Goal: Transaction & Acquisition: Purchase product/service

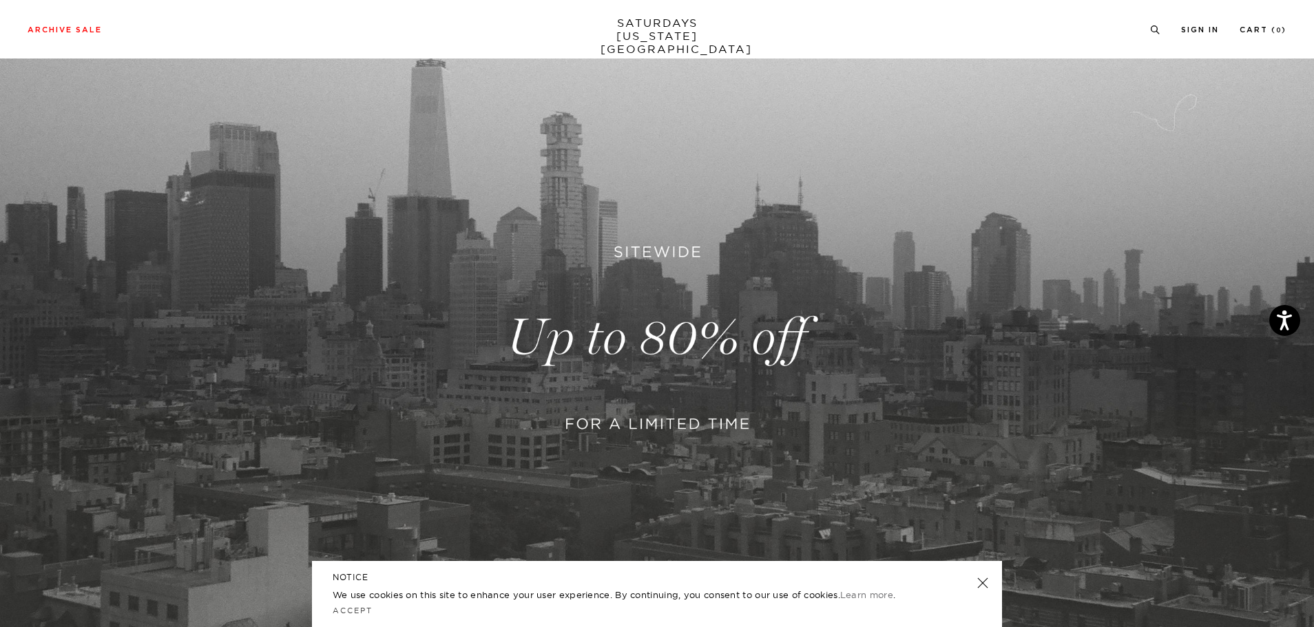
scroll to position [138, 0]
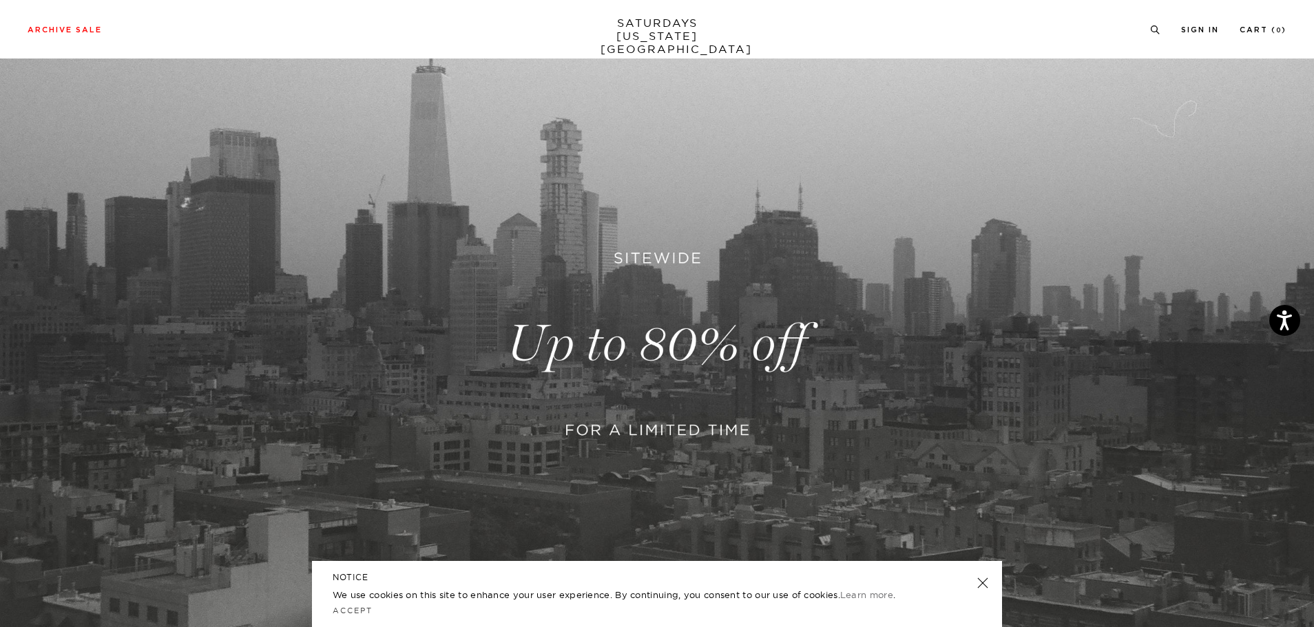
click at [692, 337] on link at bounding box center [657, 344] width 1314 height 804
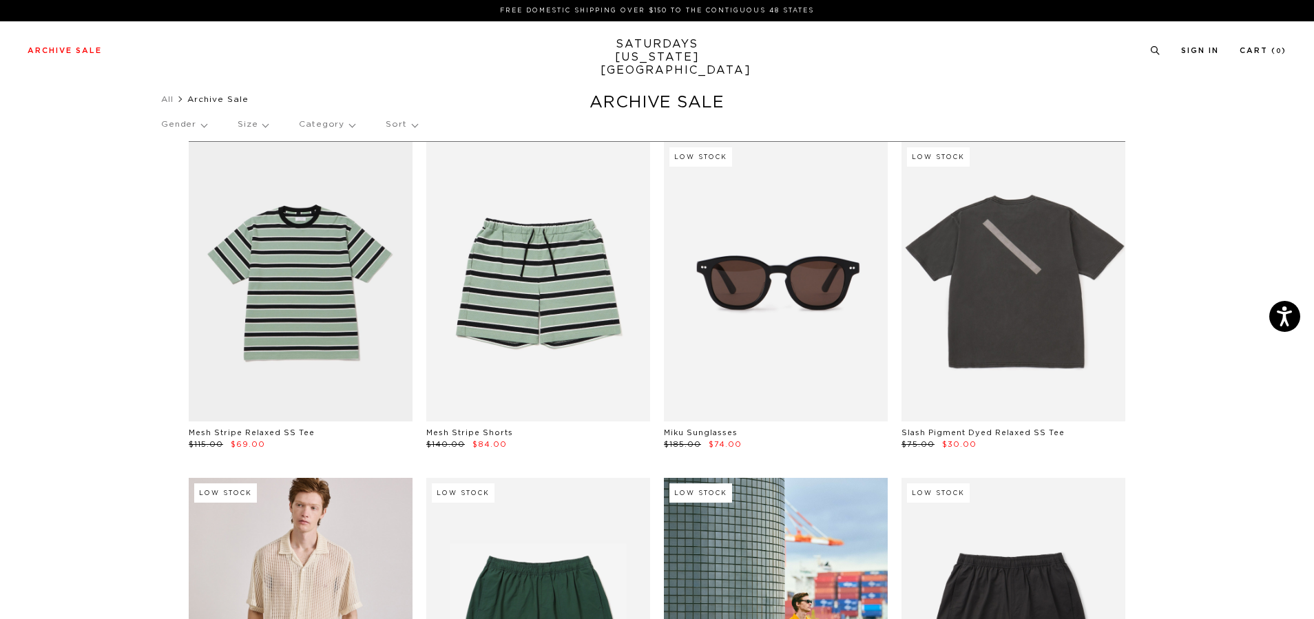
click at [198, 127] on p "Gender" at bounding box center [183, 125] width 45 height 32
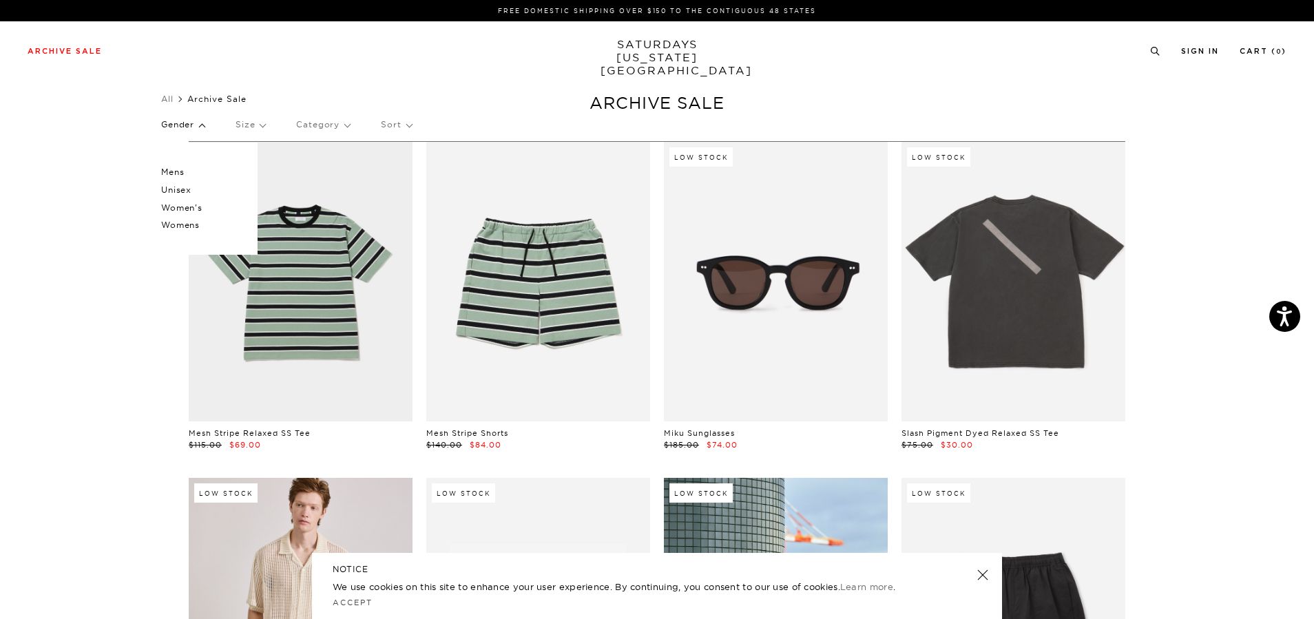
click at [179, 174] on p "Mens" at bounding box center [202, 172] width 83 height 18
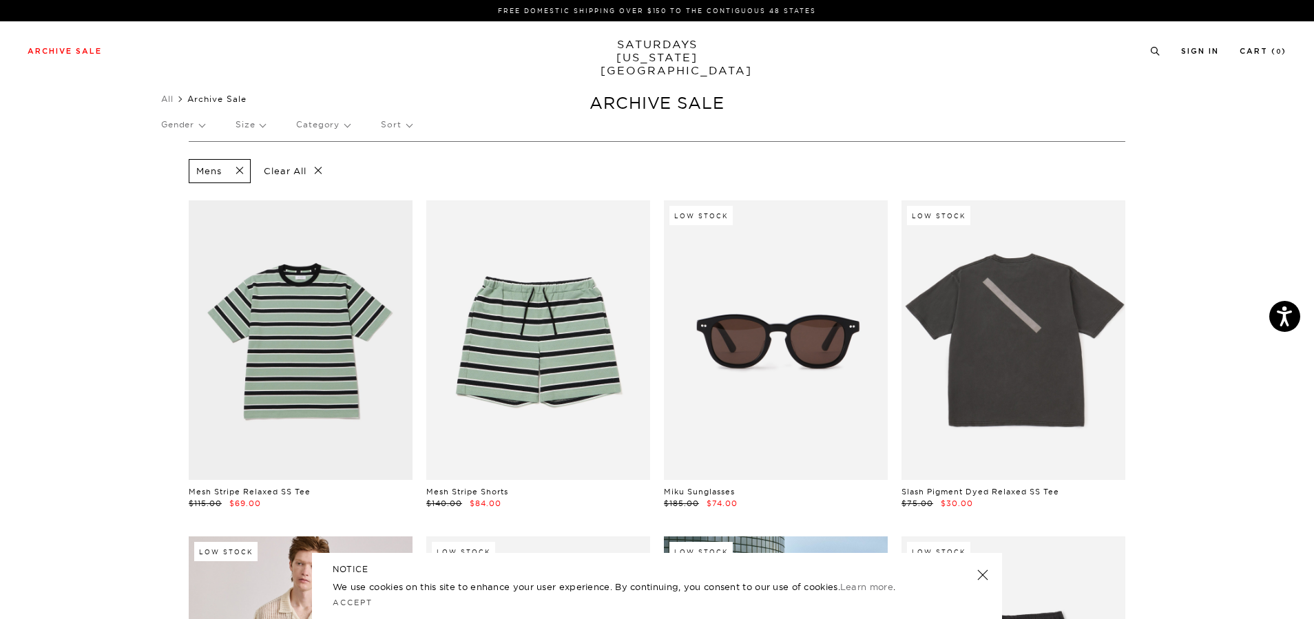
click at [187, 124] on p "Gender" at bounding box center [182, 125] width 43 height 32
click at [185, 191] on p "Unisex" at bounding box center [202, 190] width 83 height 18
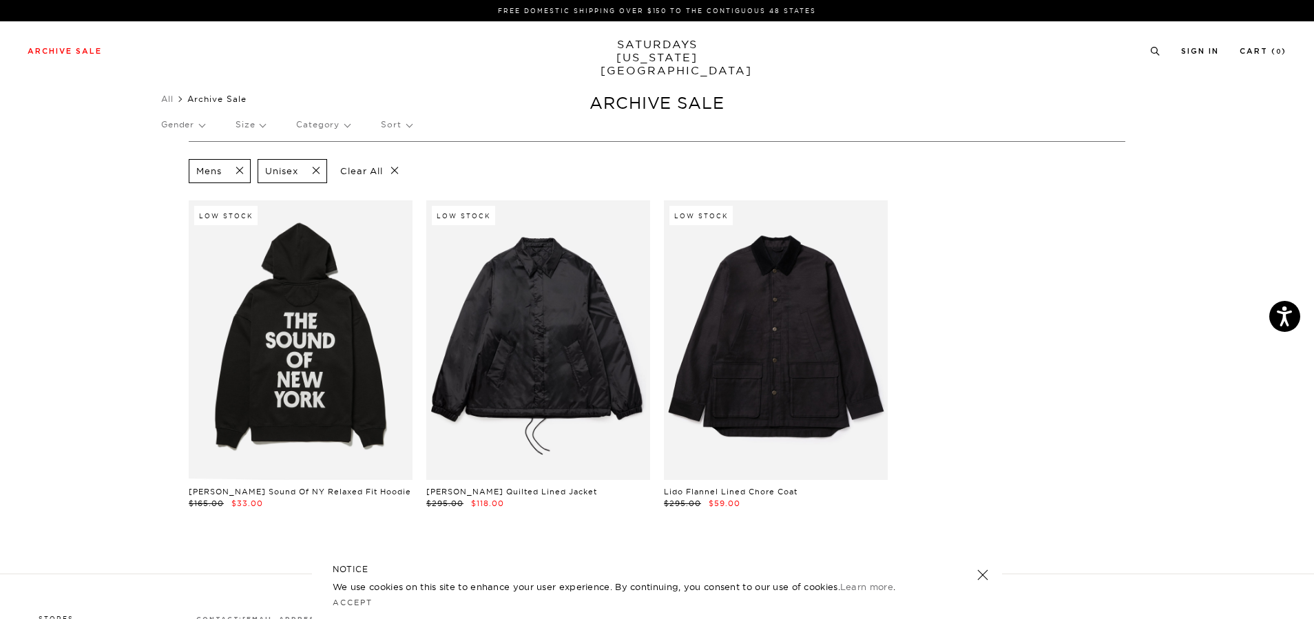
click at [73, 261] on section "Mens Unisex Clear All Low Stock [PERSON_NAME] Sound Of NY Relaxed Fit Hoodie $1…" at bounding box center [657, 357] width 1314 height 432
click at [318, 171] on span at bounding box center [311, 171] width 29 height 13
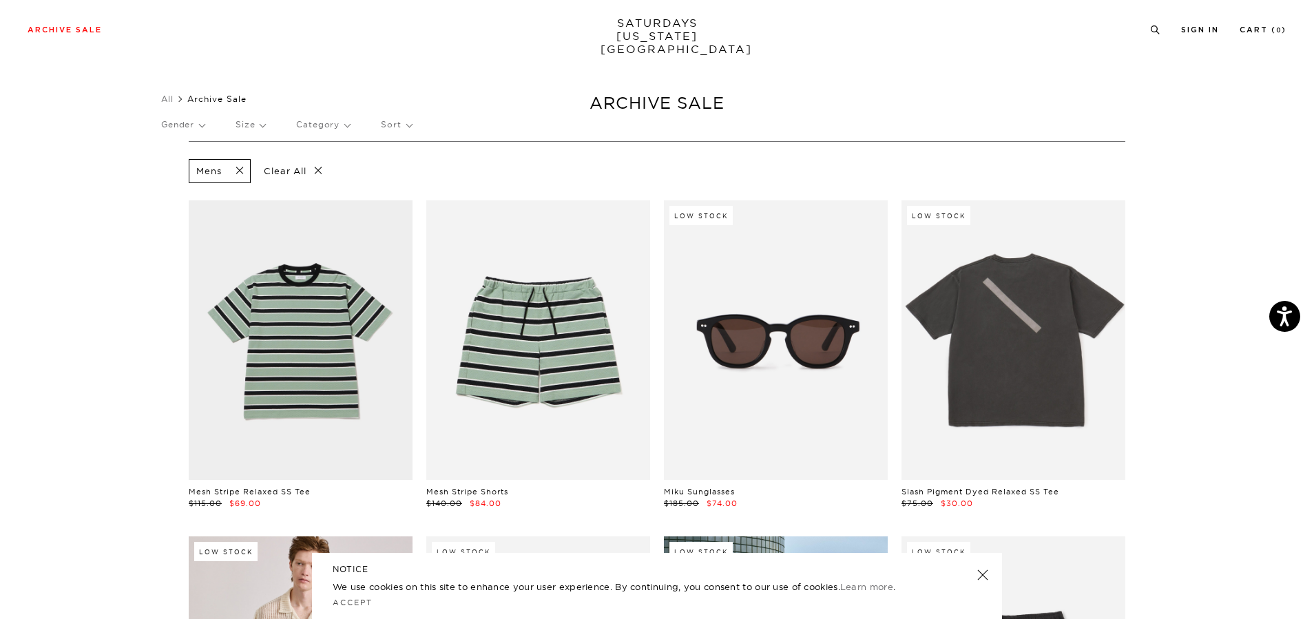
scroll to position [69, 0]
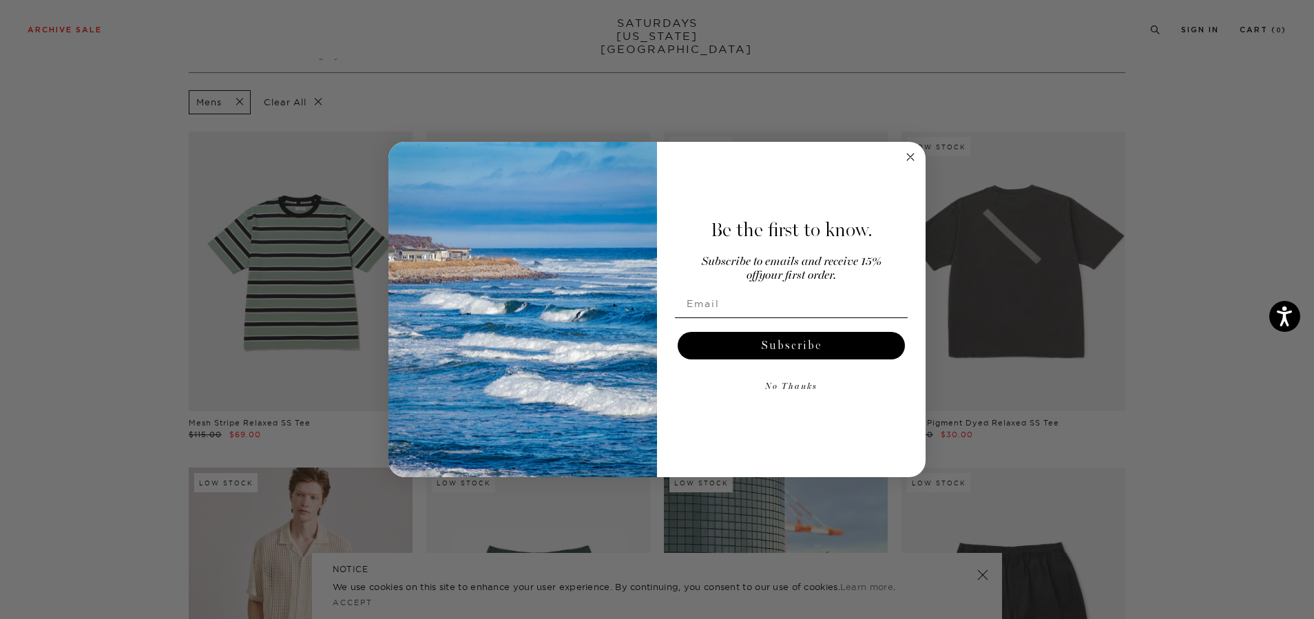
click at [913, 151] on circle "Close dialog" at bounding box center [911, 157] width 16 height 16
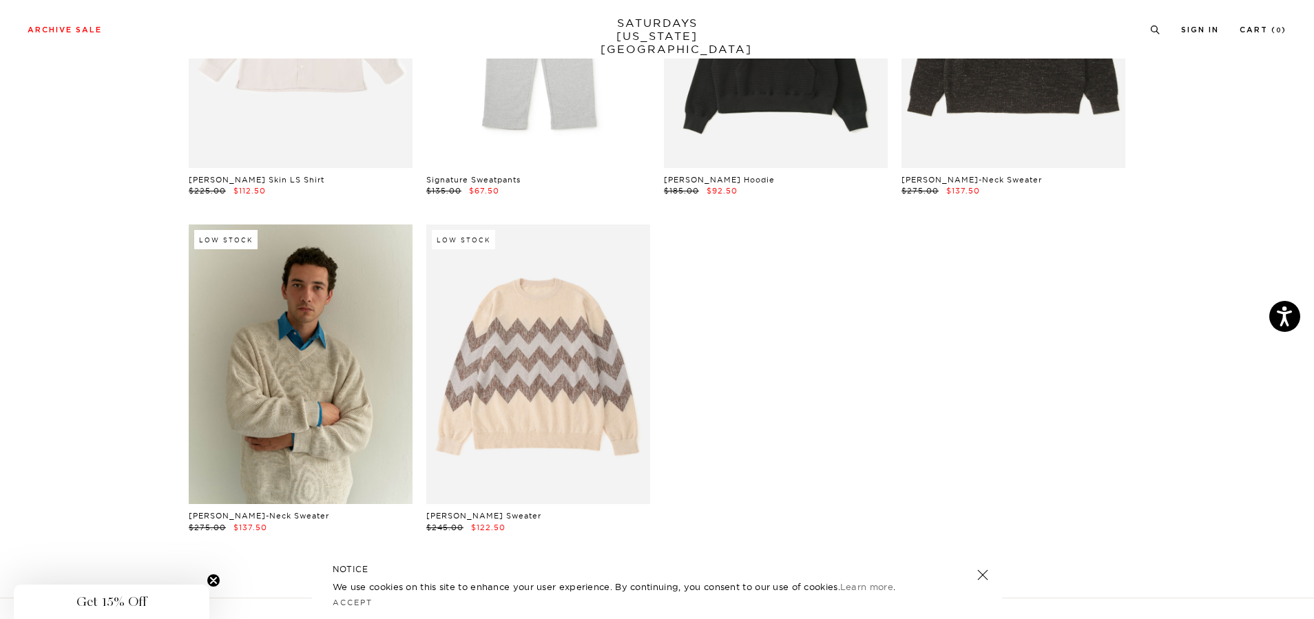
scroll to position [19912, 0]
